Goal: Task Accomplishment & Management: Manage account settings

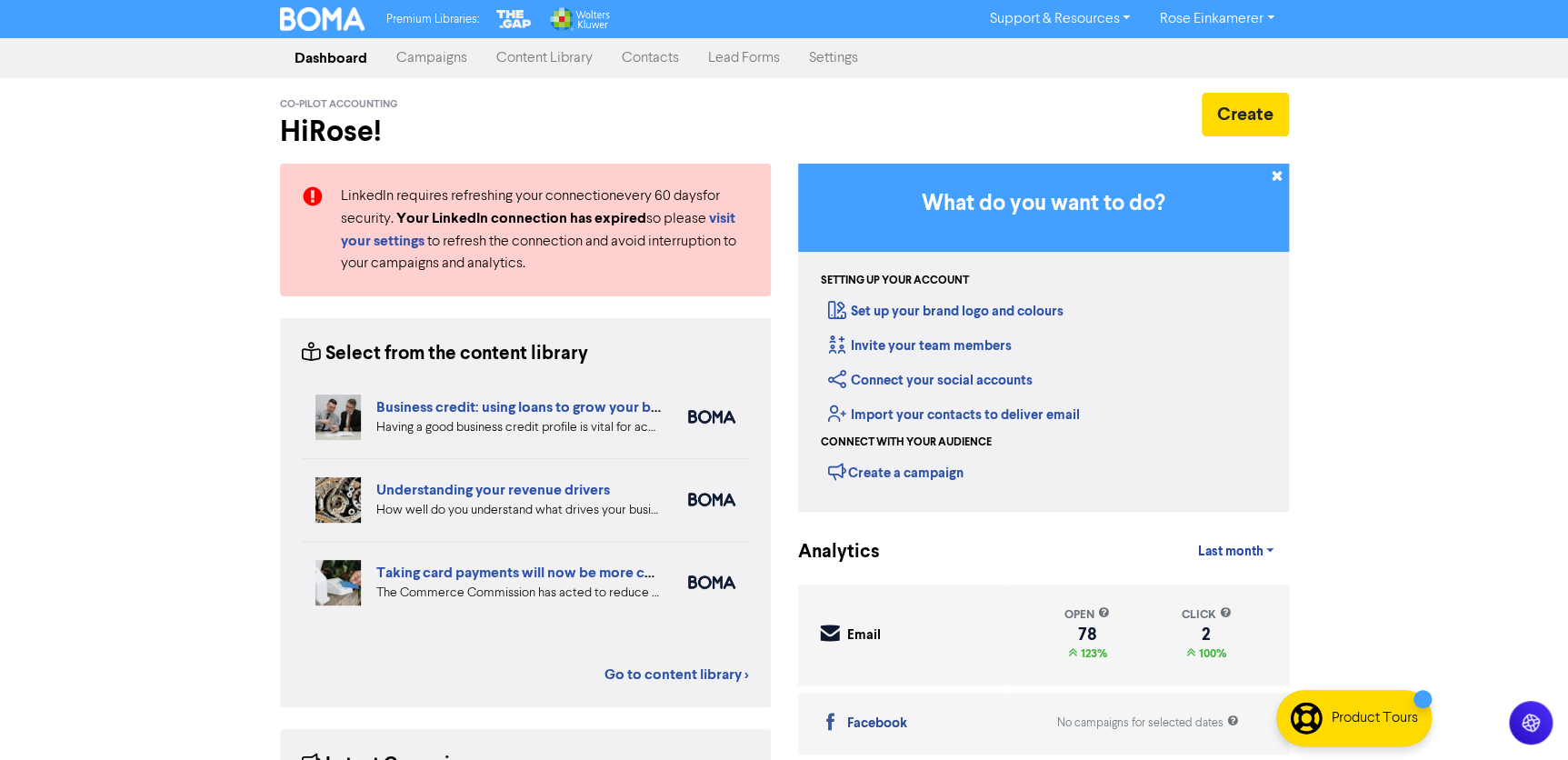
click at [460, 65] on link "Campaigns" at bounding box center [432, 58] width 100 height 36
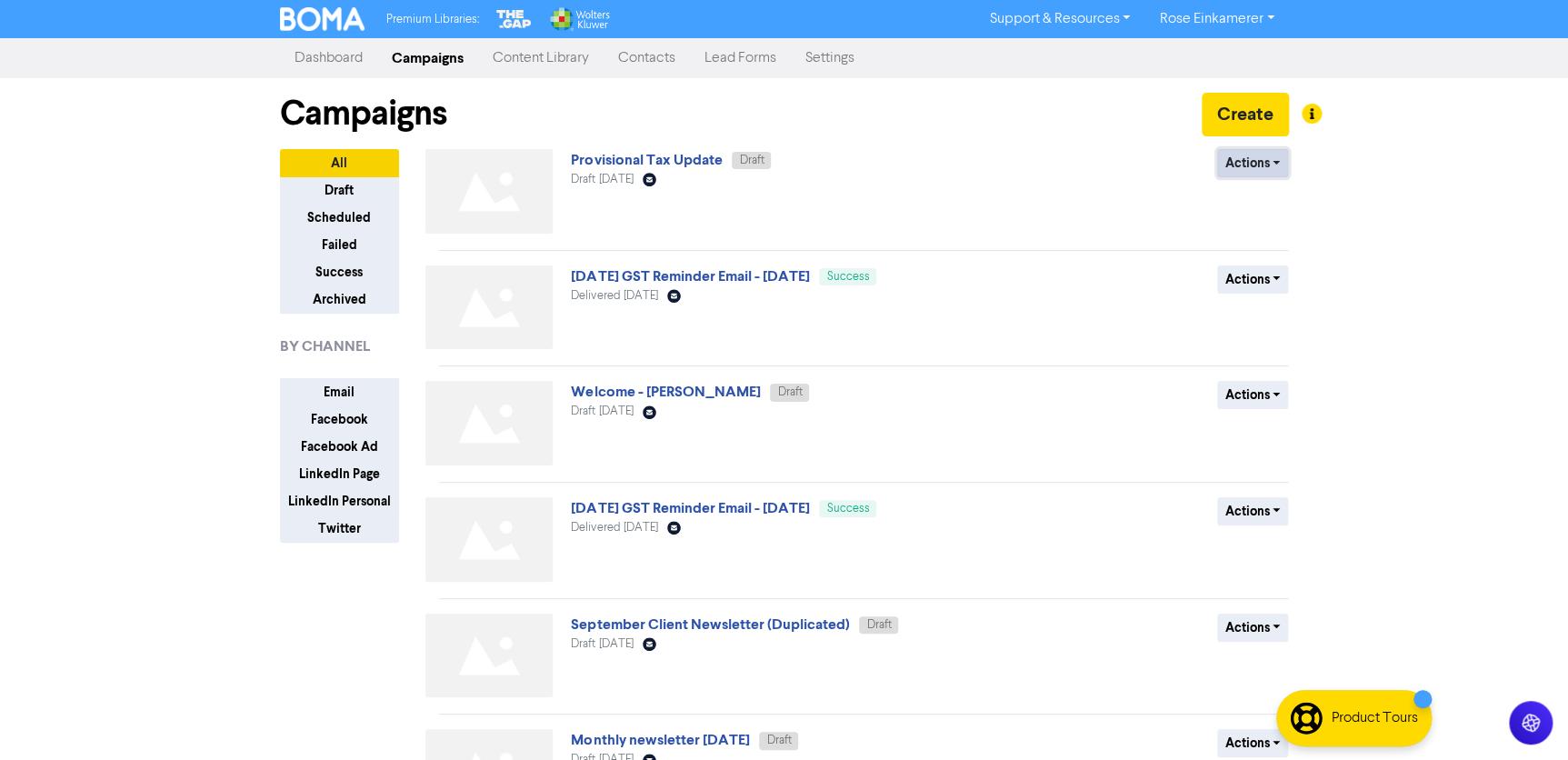
click at [1272, 163] on button "Actions" at bounding box center [1252, 163] width 72 height 28
click at [1274, 259] on button "Rename" at bounding box center [1290, 260] width 144 height 29
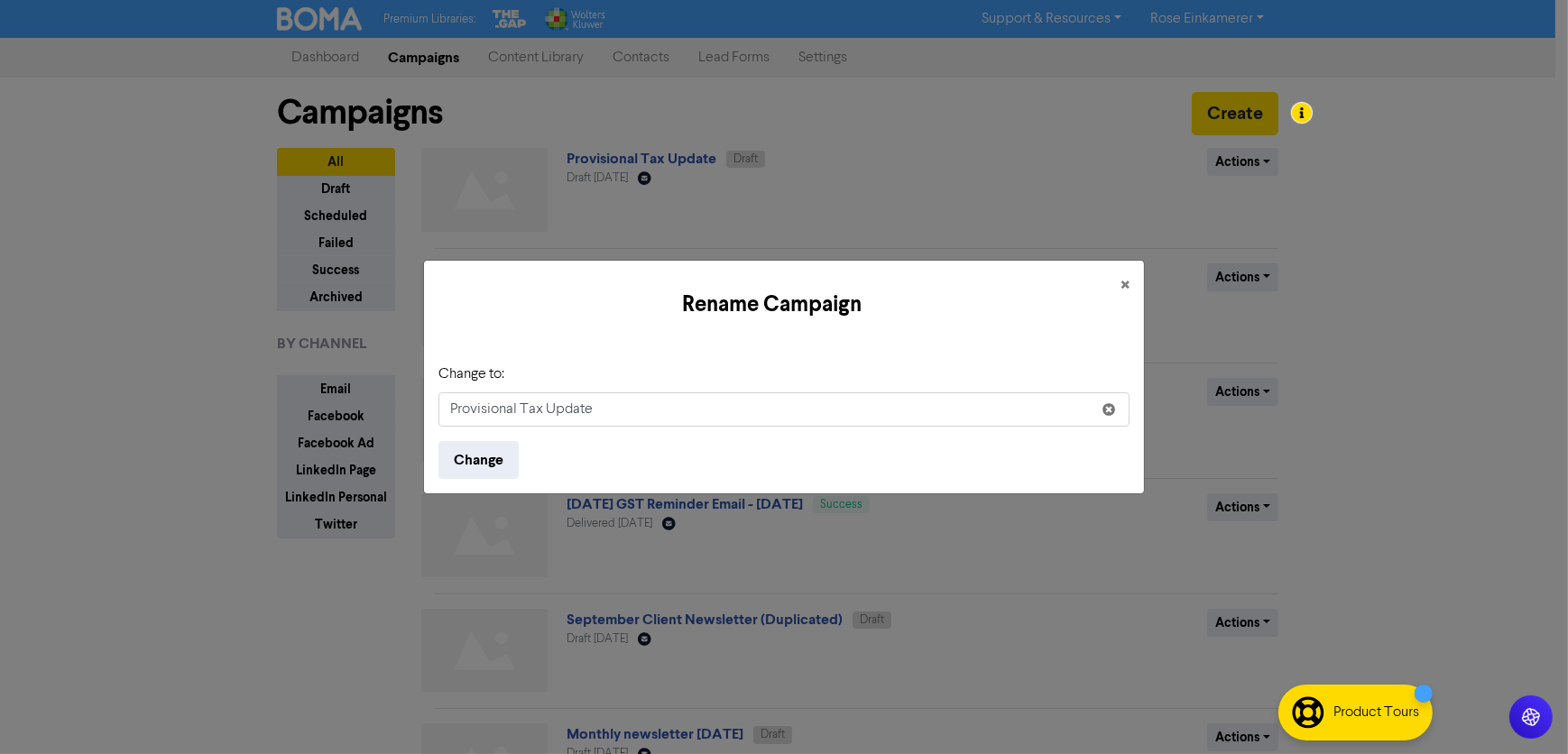
drag, startPoint x: 590, startPoint y: 411, endPoint x: 543, endPoint y: 390, distance: 51.5
click at [548, 400] on input "Provisional Tax Update" at bounding box center [784, 409] width 691 height 34
type input "Provisional Tax Reminder"
click at [464, 453] on button "Change" at bounding box center [479, 459] width 81 height 38
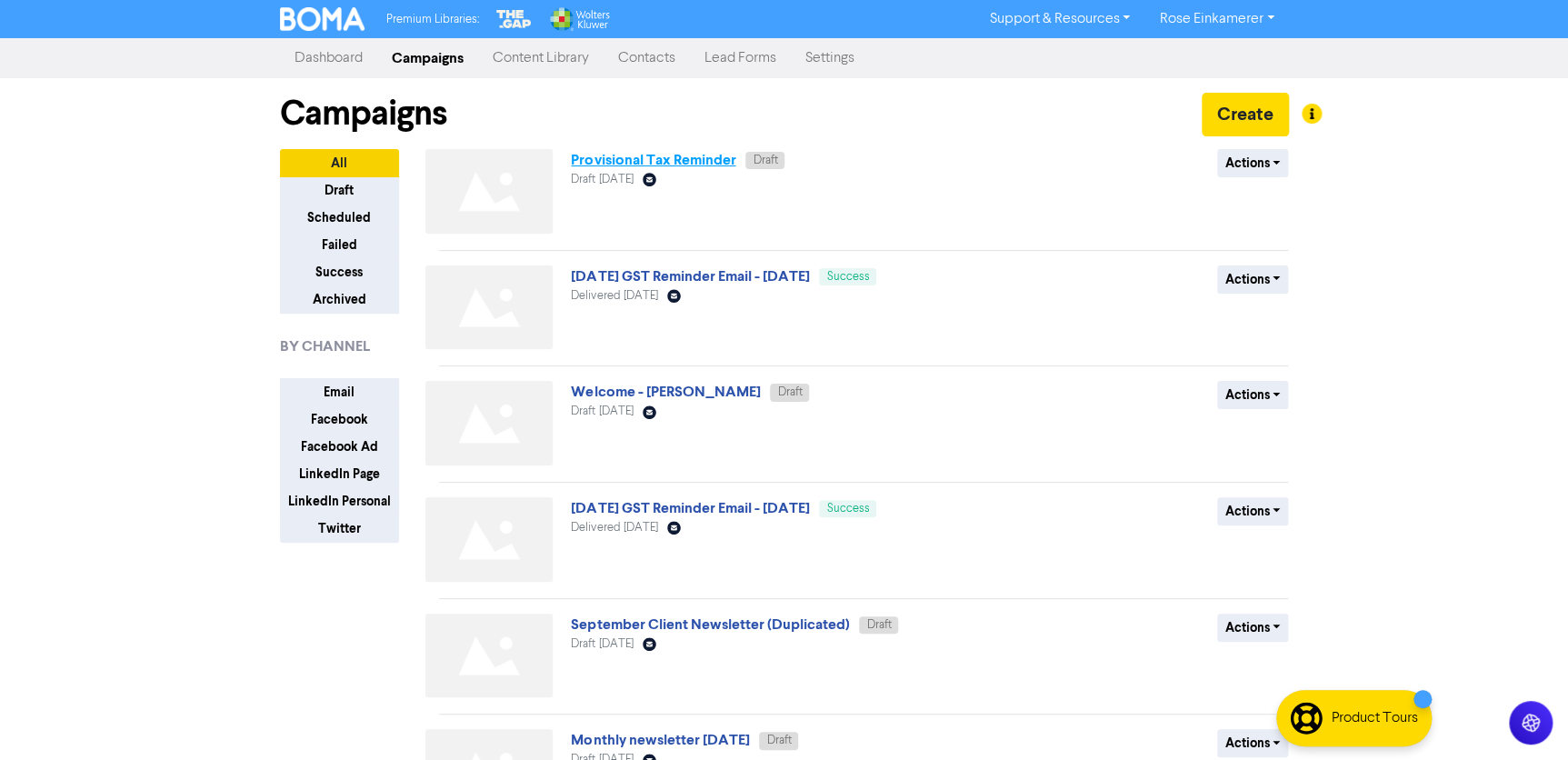
click at [648, 159] on link "Provisional Tax Reminder" at bounding box center [653, 160] width 165 height 19
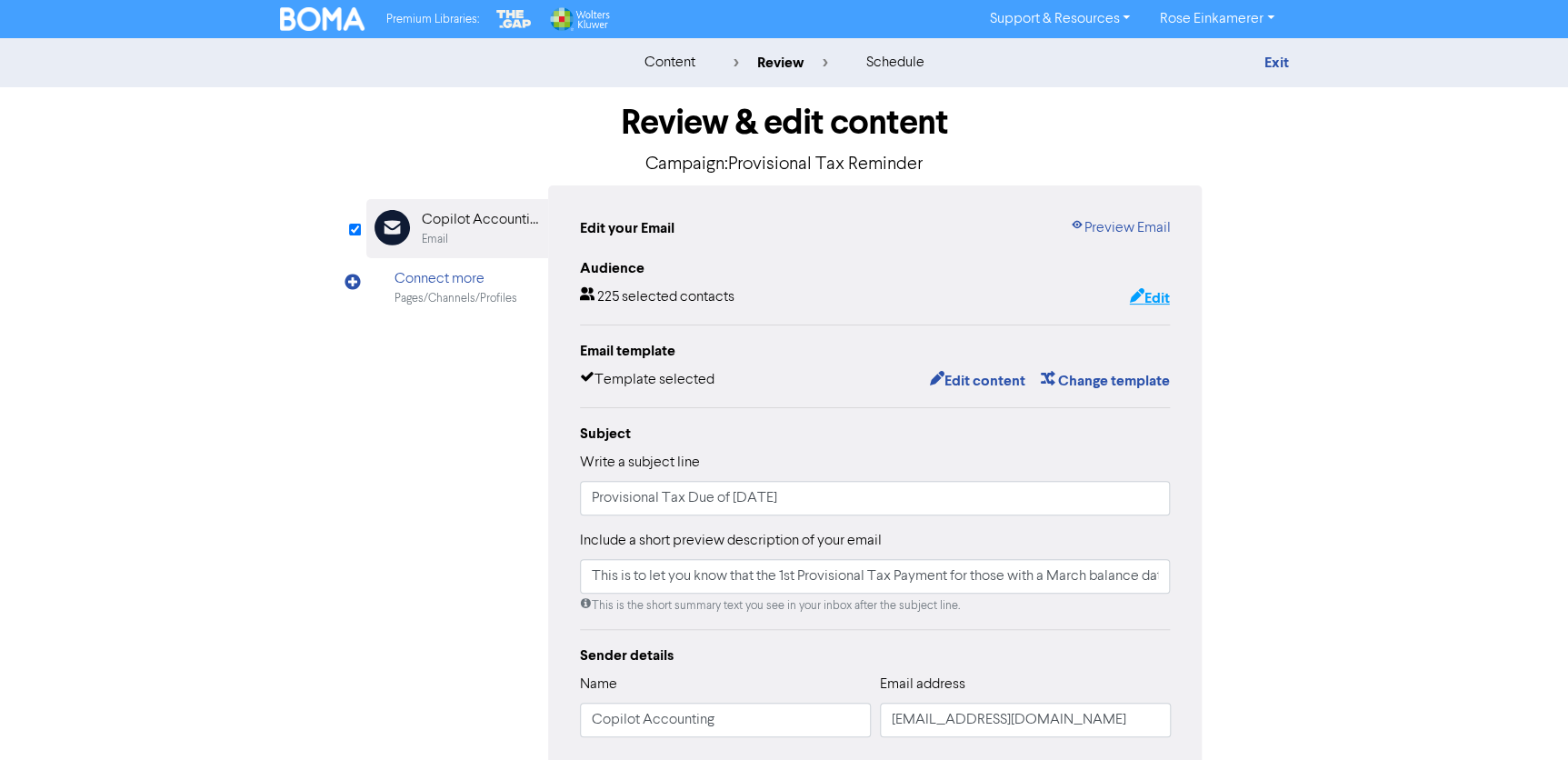
click at [1157, 295] on button "Edit" at bounding box center [1149, 298] width 42 height 24
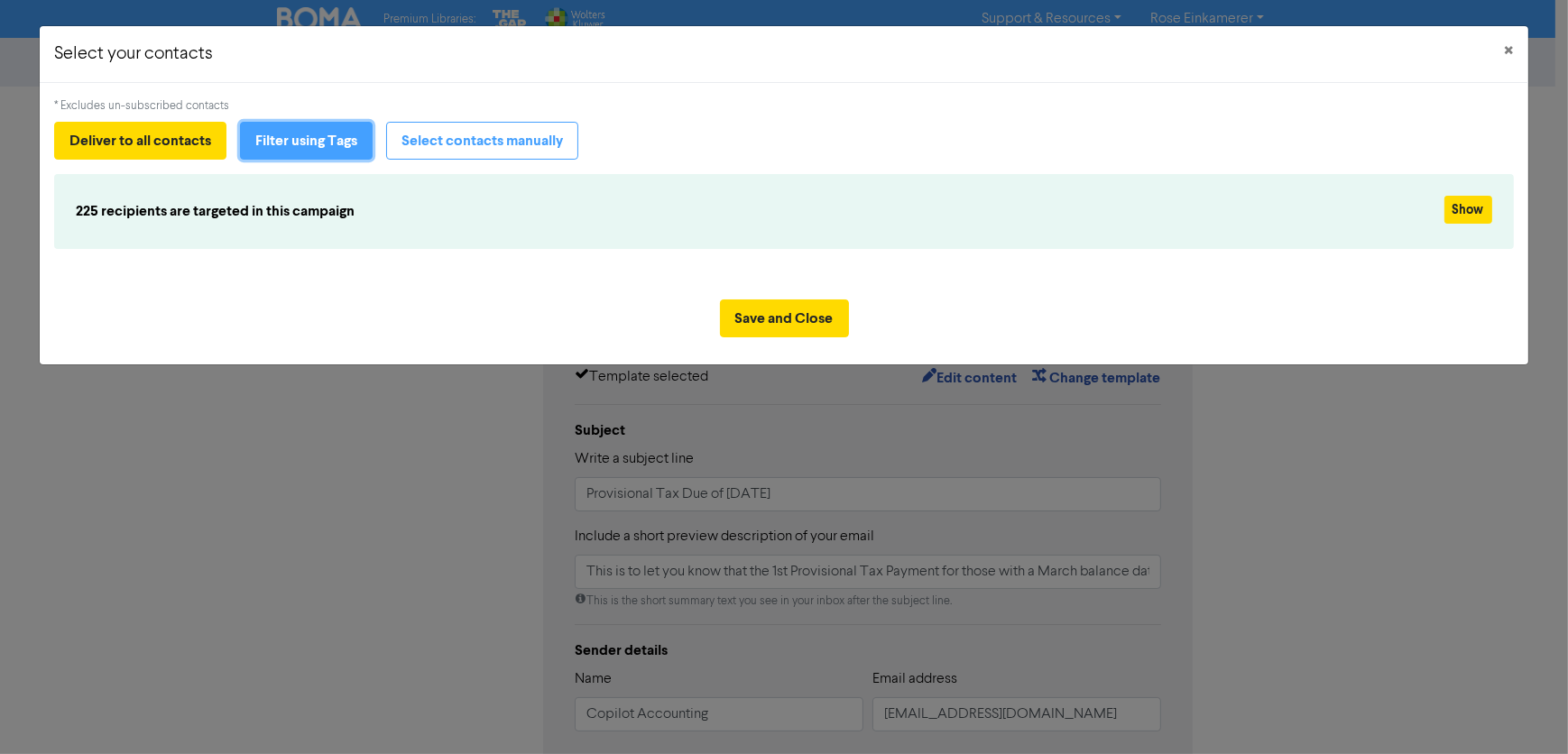
click at [331, 151] on button "Filter using Tags" at bounding box center [306, 140] width 132 height 38
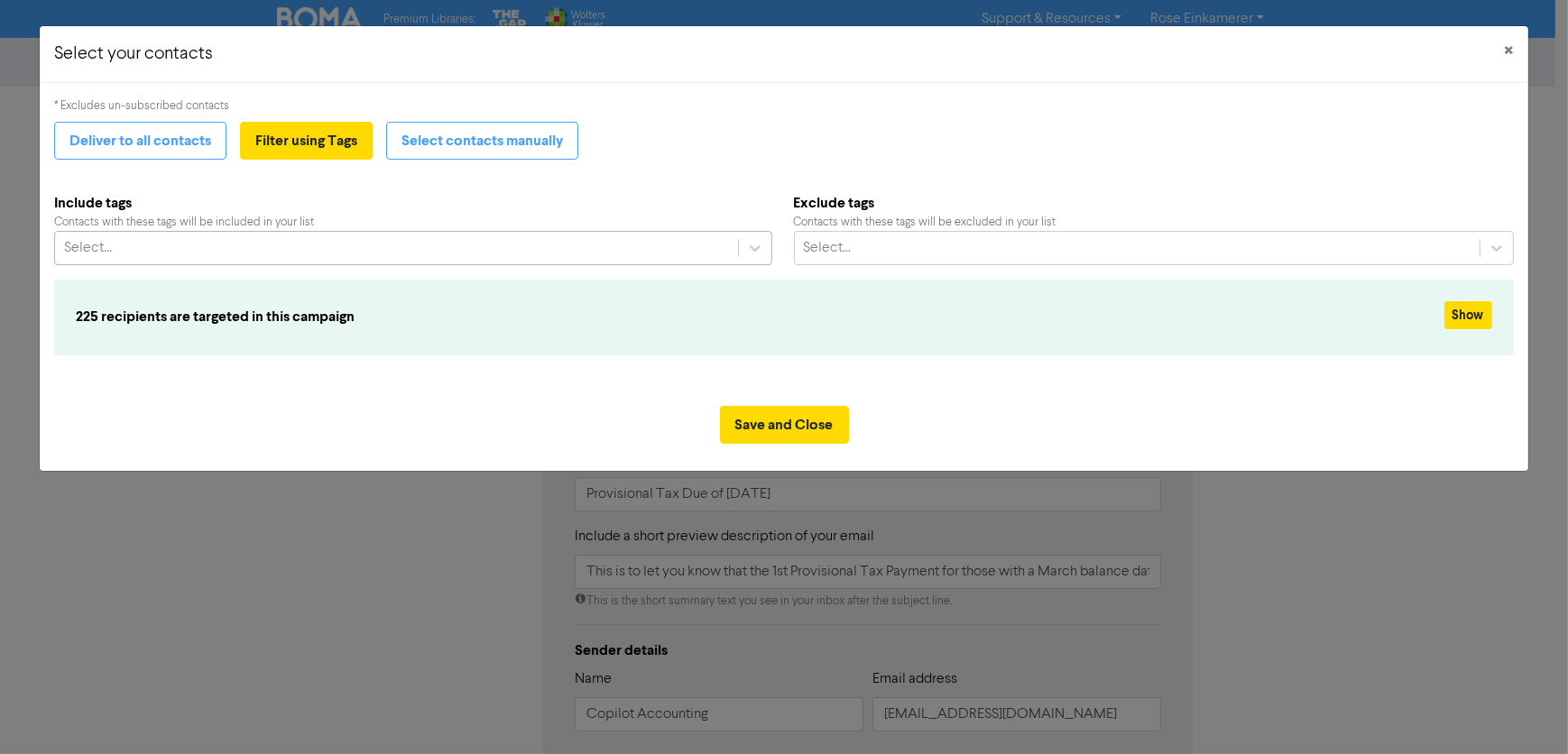
click at [366, 251] on div "Select..." at bounding box center [396, 247] width 682 height 32
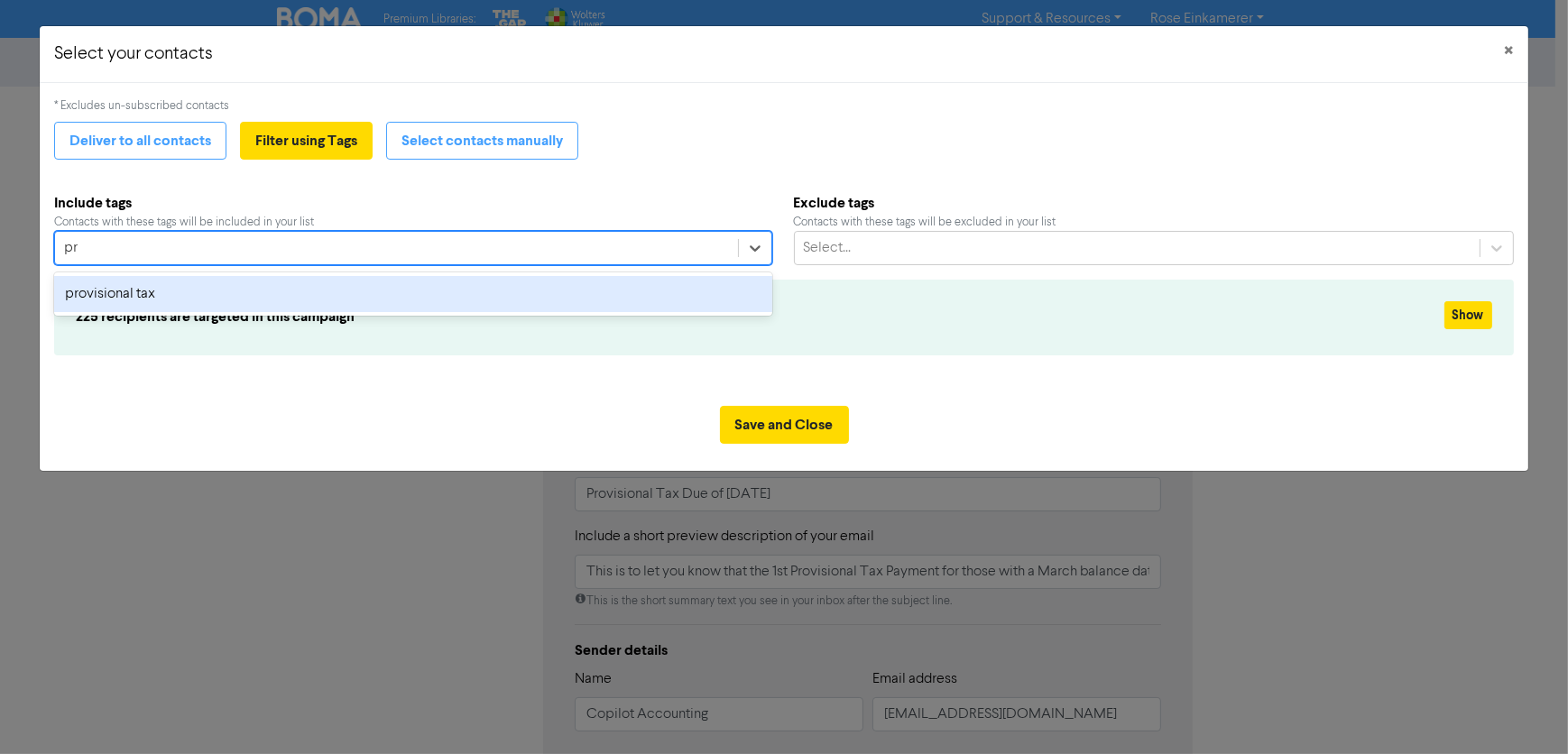
type input "pro"
click at [373, 287] on div "provisional tax" at bounding box center [412, 294] width 717 height 36
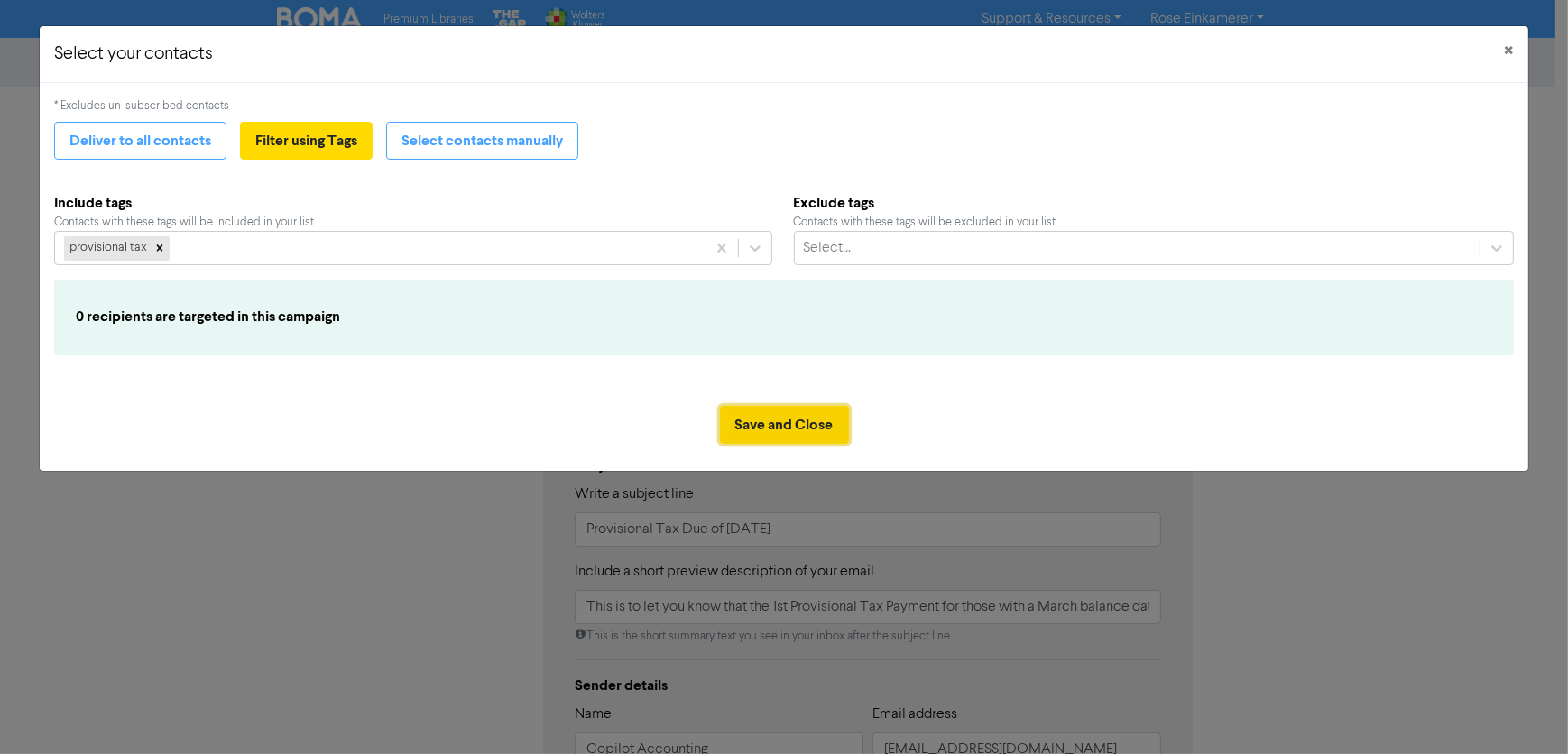
click at [772, 430] on button "Save and Close" at bounding box center [784, 424] width 129 height 38
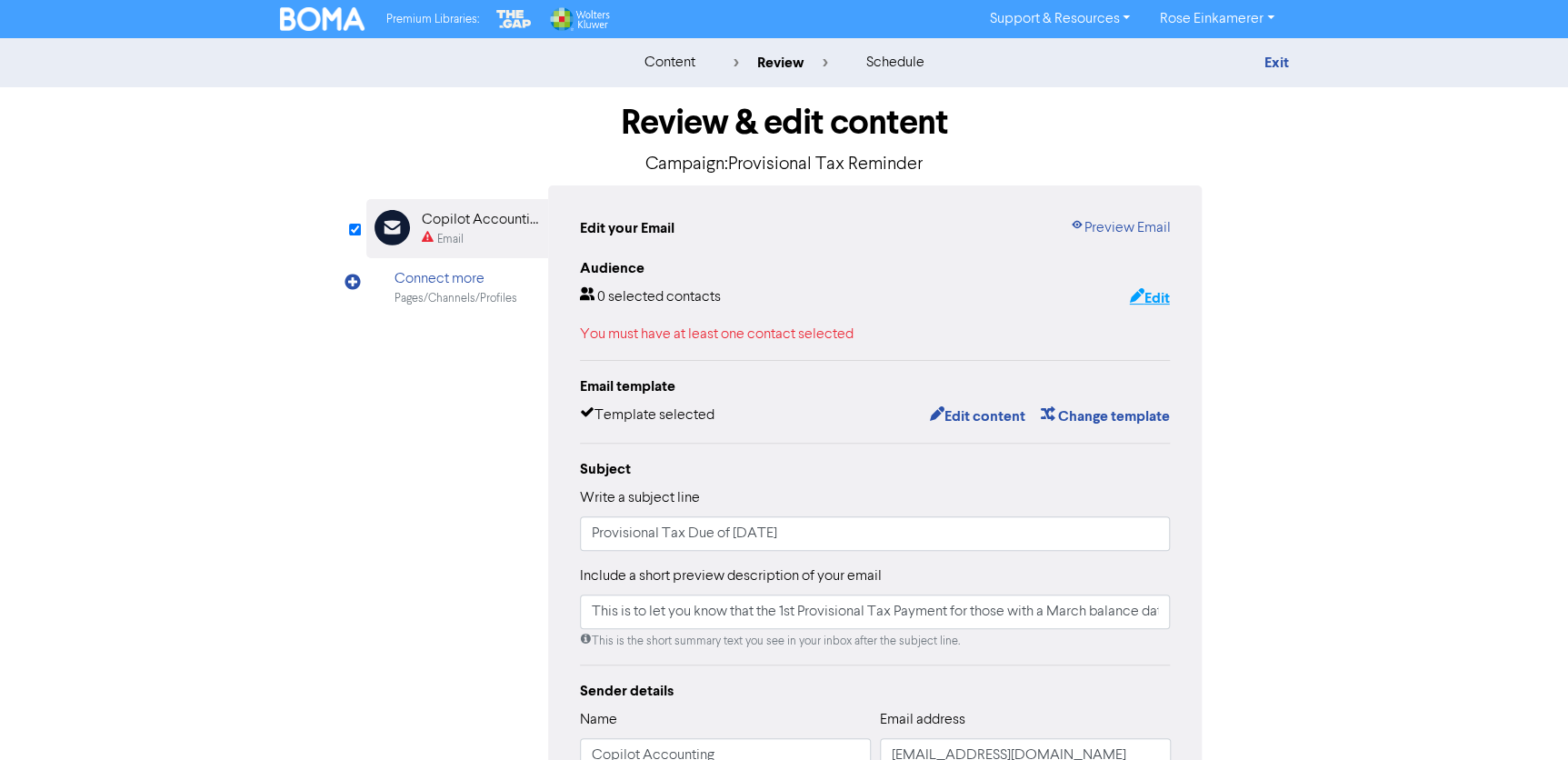
click at [1142, 304] on button "Edit" at bounding box center [1149, 298] width 42 height 24
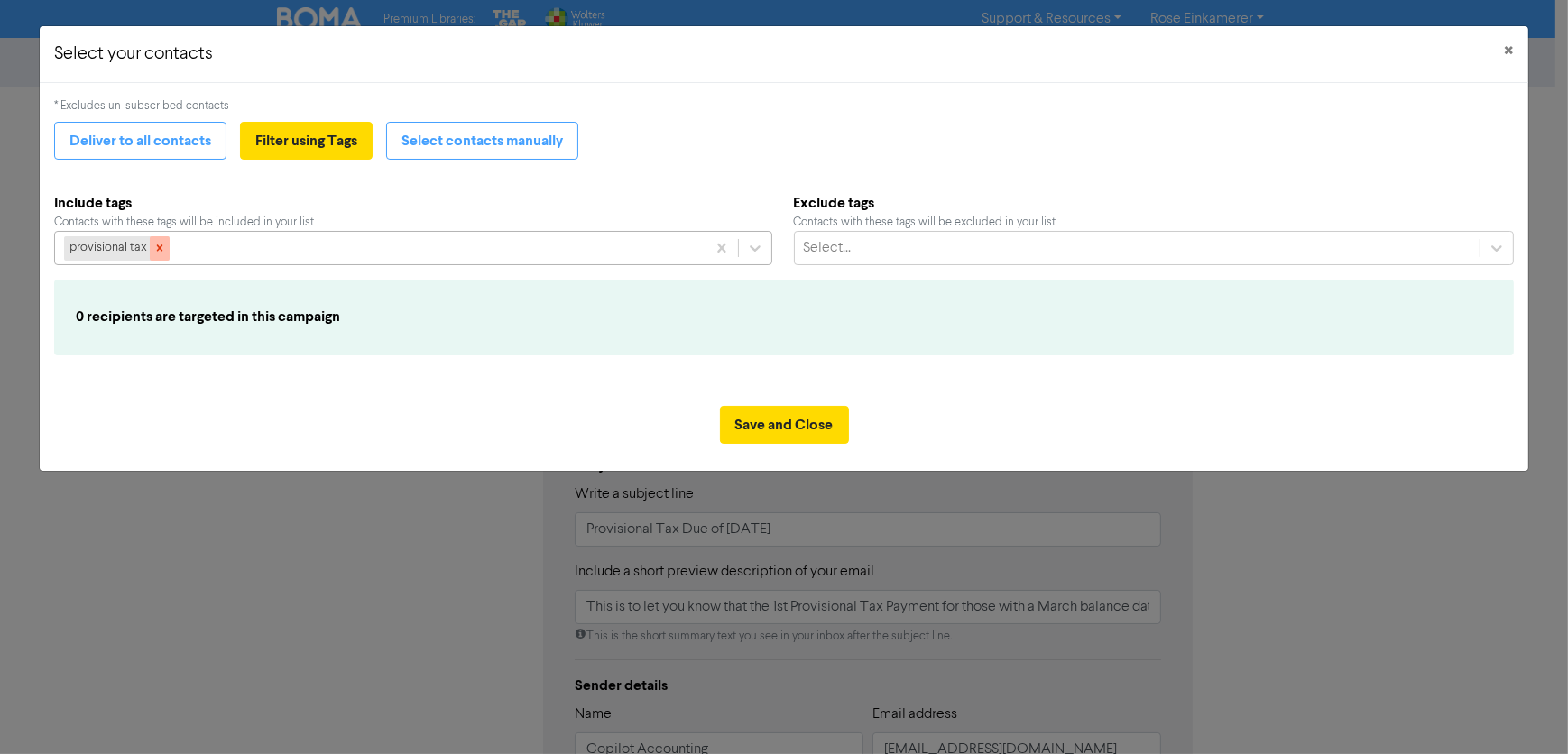
click at [161, 252] on icon at bounding box center [160, 248] width 13 height 13
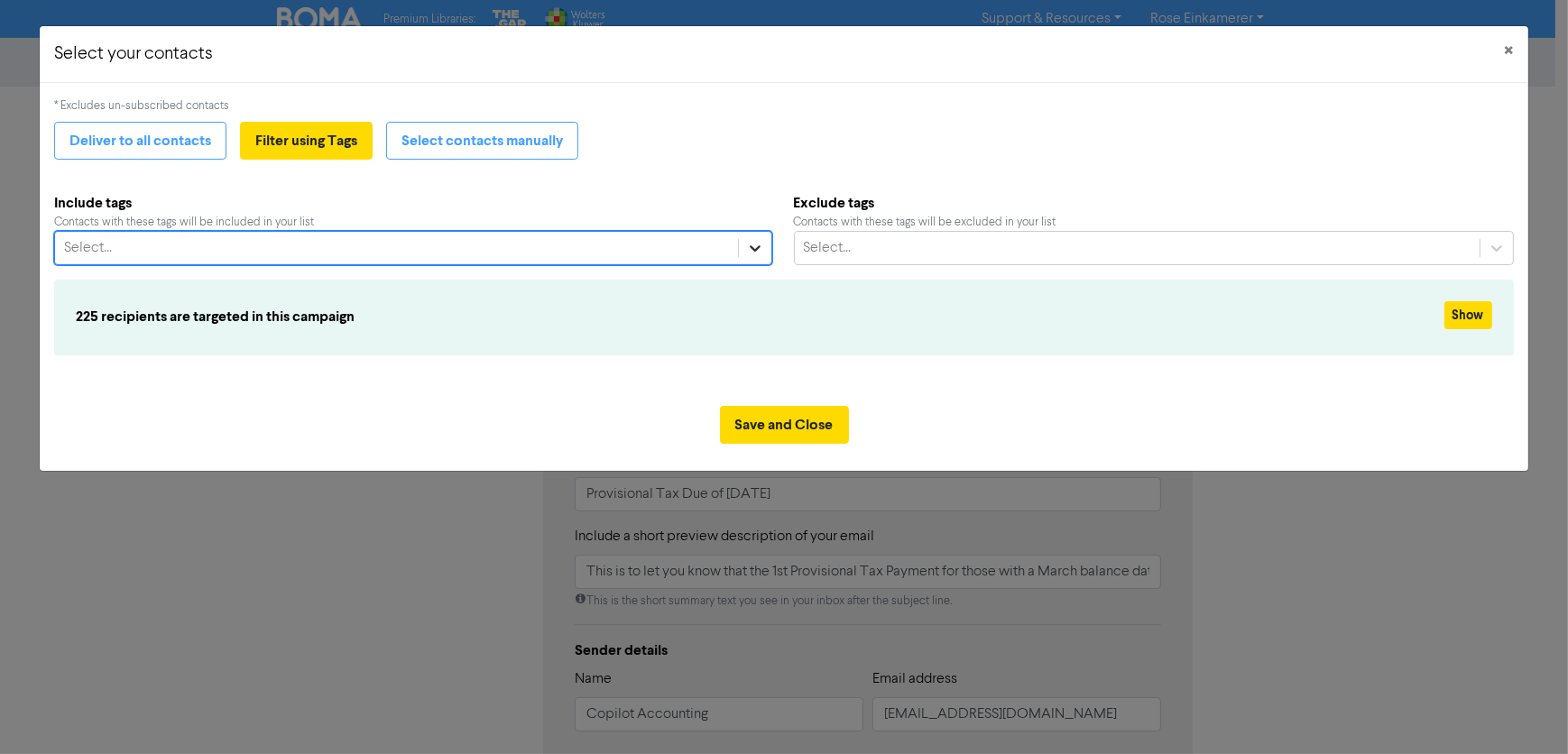
click at [747, 244] on icon at bounding box center [755, 248] width 18 height 18
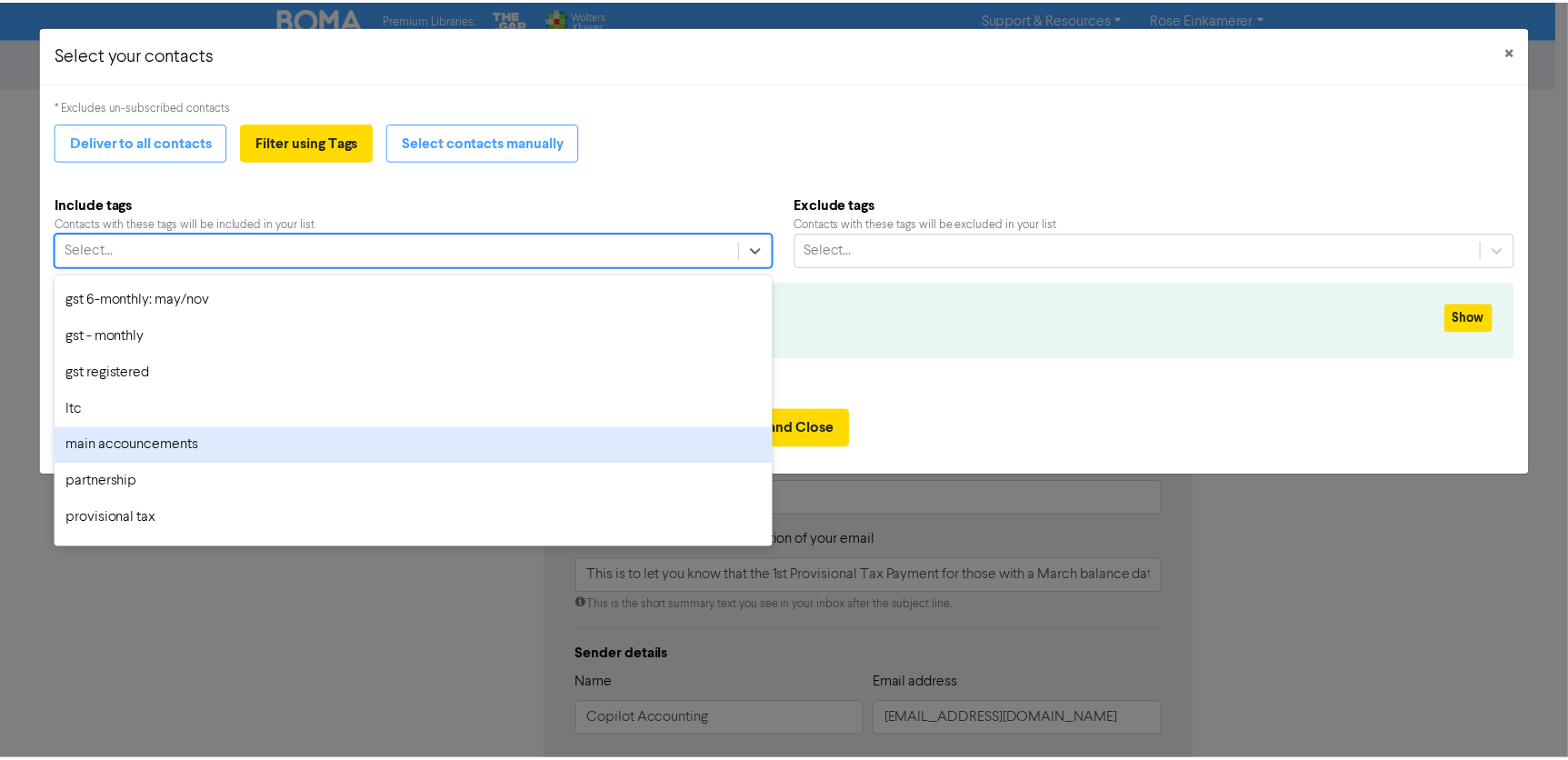
scroll to position [661, 0]
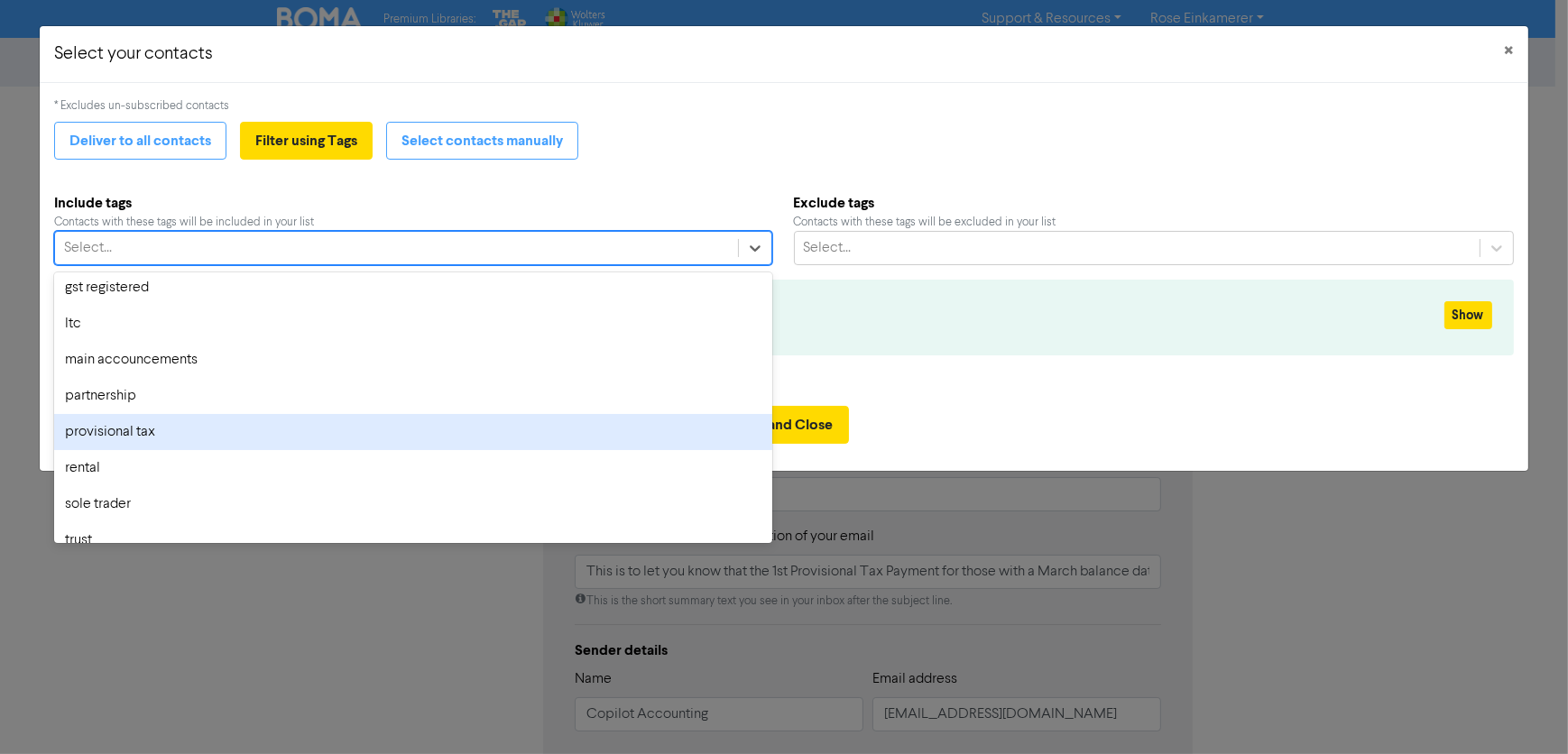
click at [588, 439] on div "provisional tax" at bounding box center [412, 432] width 717 height 36
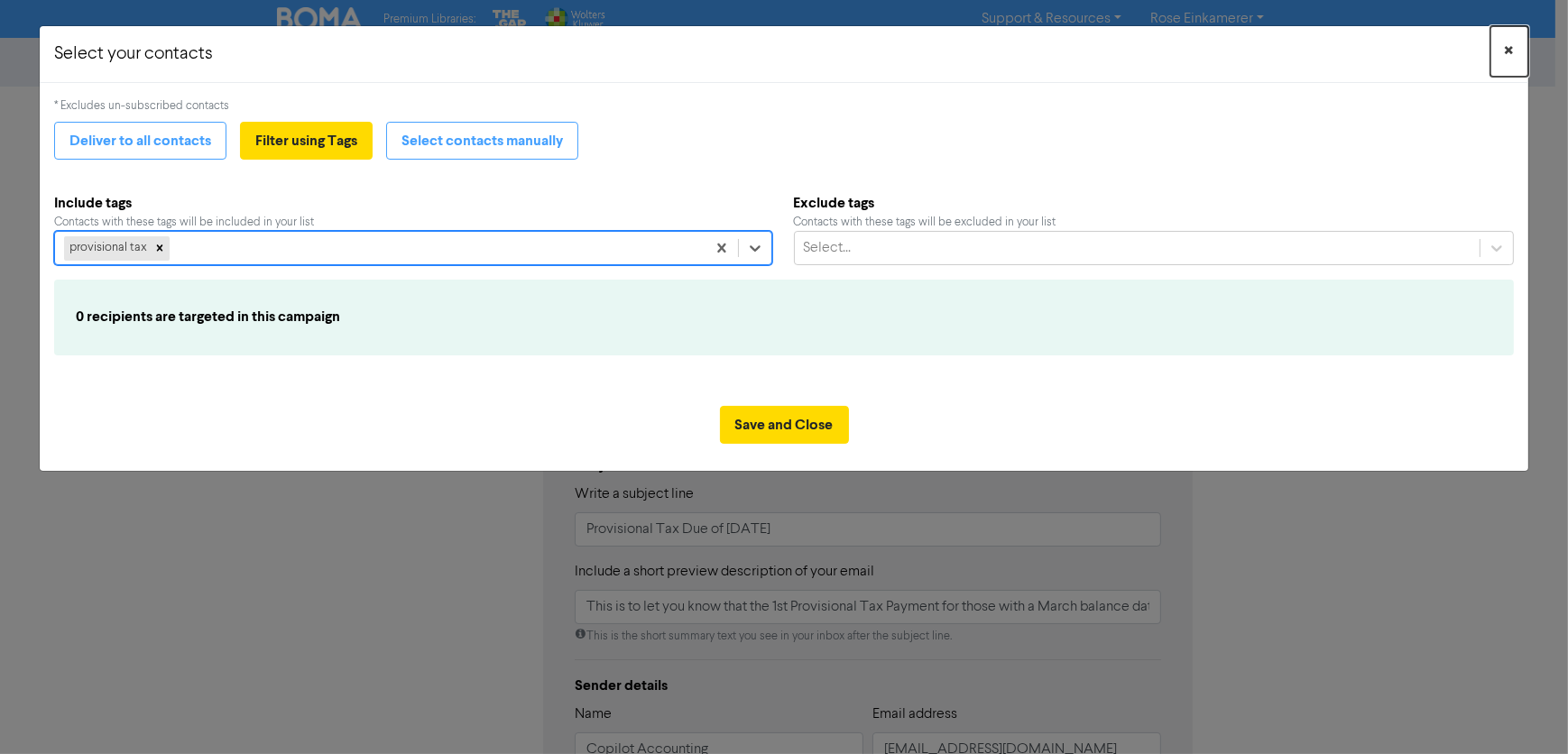
click at [1511, 47] on span "×" at bounding box center [1509, 52] width 9 height 27
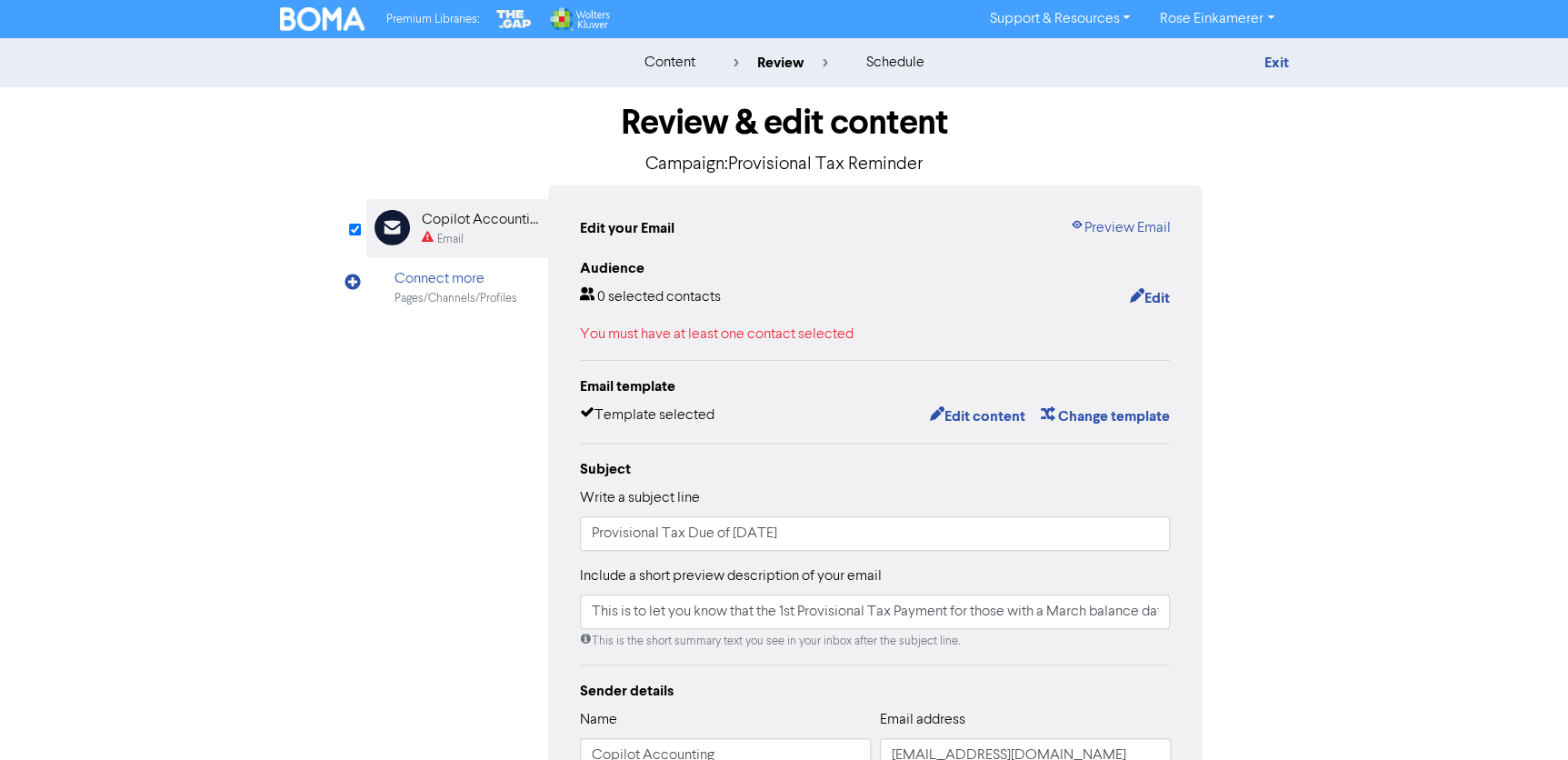
click at [288, 10] on img at bounding box center [322, 19] width 85 height 24
